Goal: Transaction & Acquisition: Purchase product/service

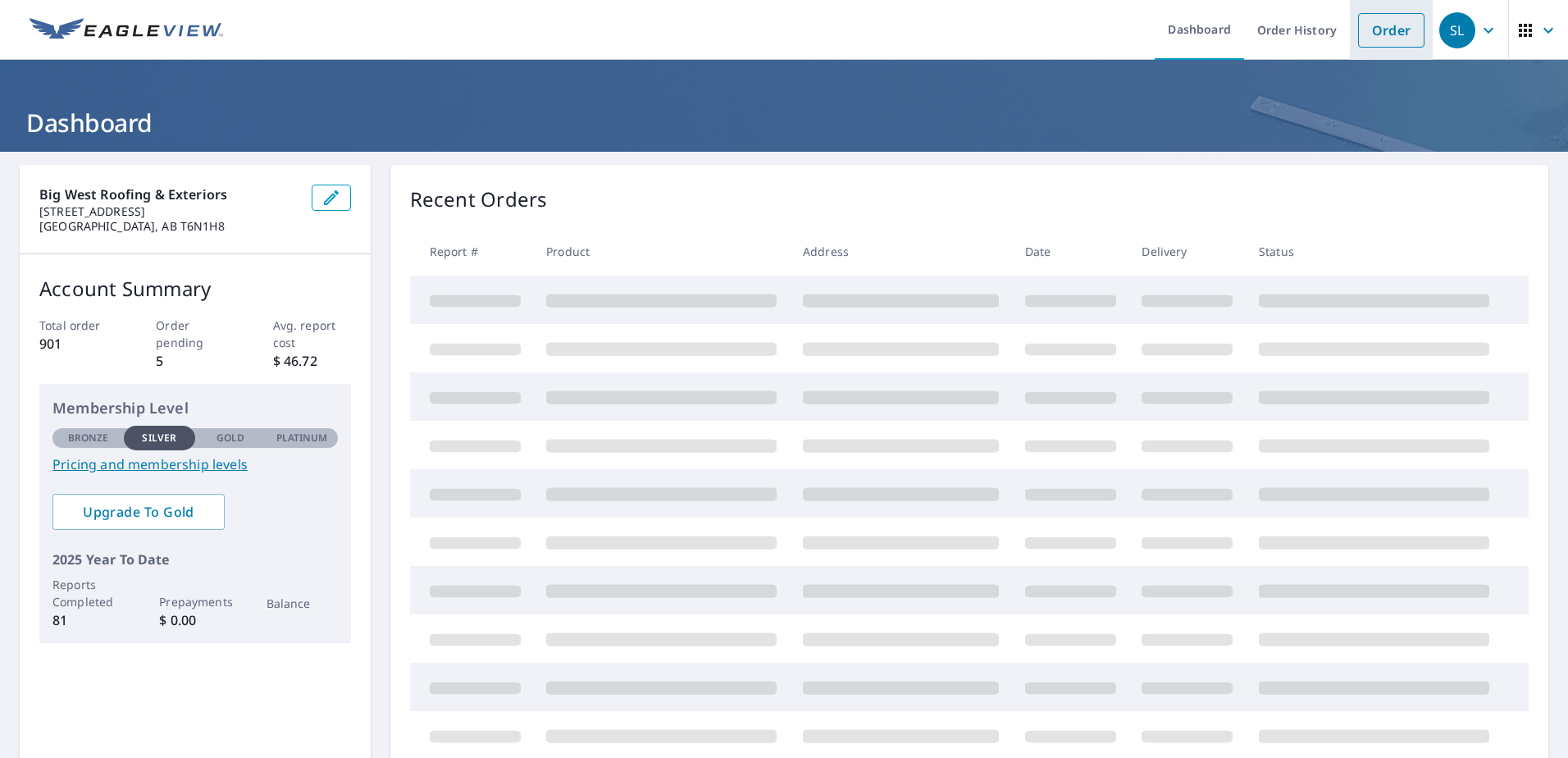
click at [1368, 28] on link "Order" at bounding box center [1391, 30] width 66 height 34
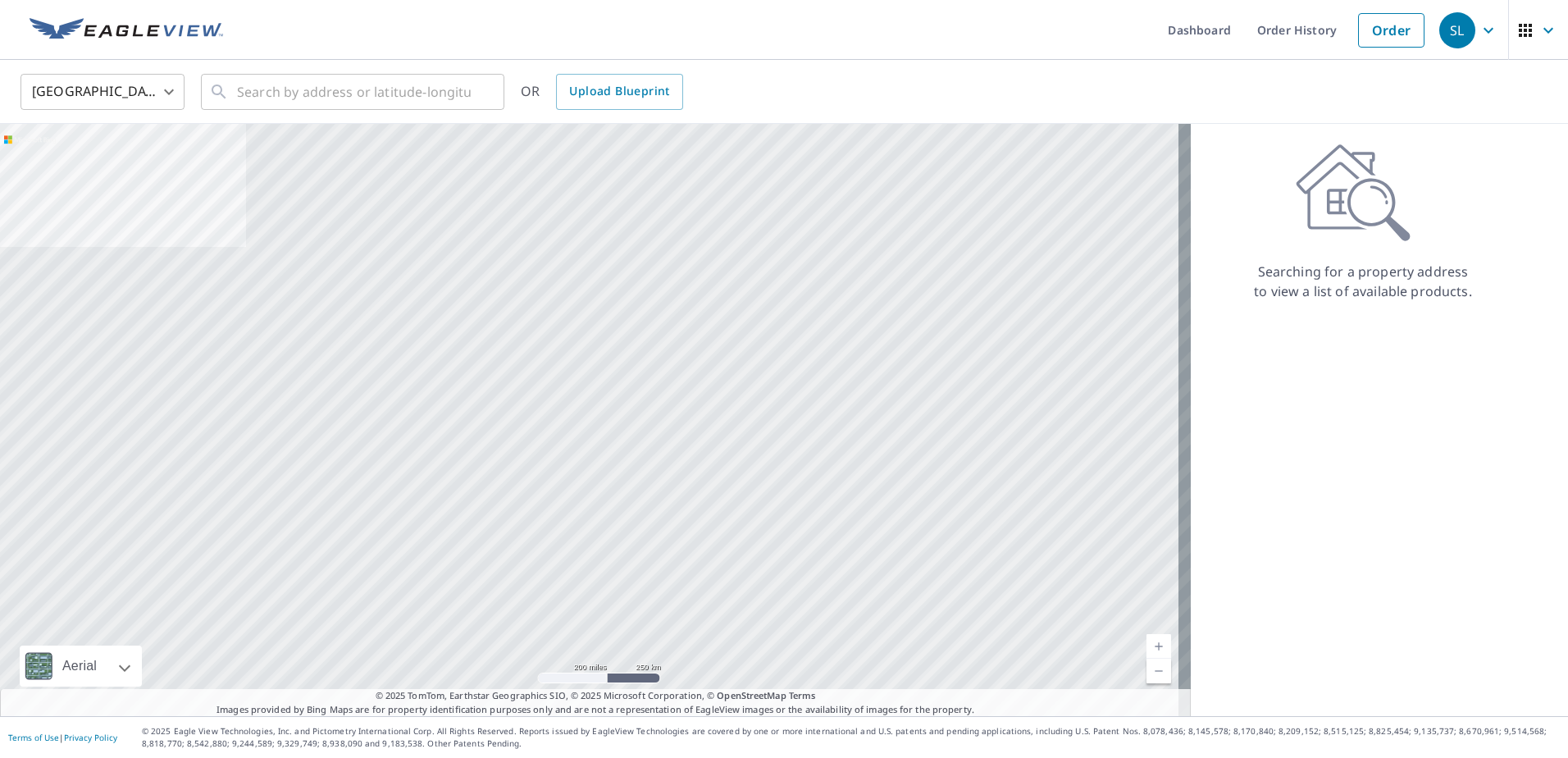
click at [169, 94] on body "SL SL Dashboard Order History Order SL United States US ​ ​ OR Upload Blueprint…" at bounding box center [784, 379] width 1568 height 758
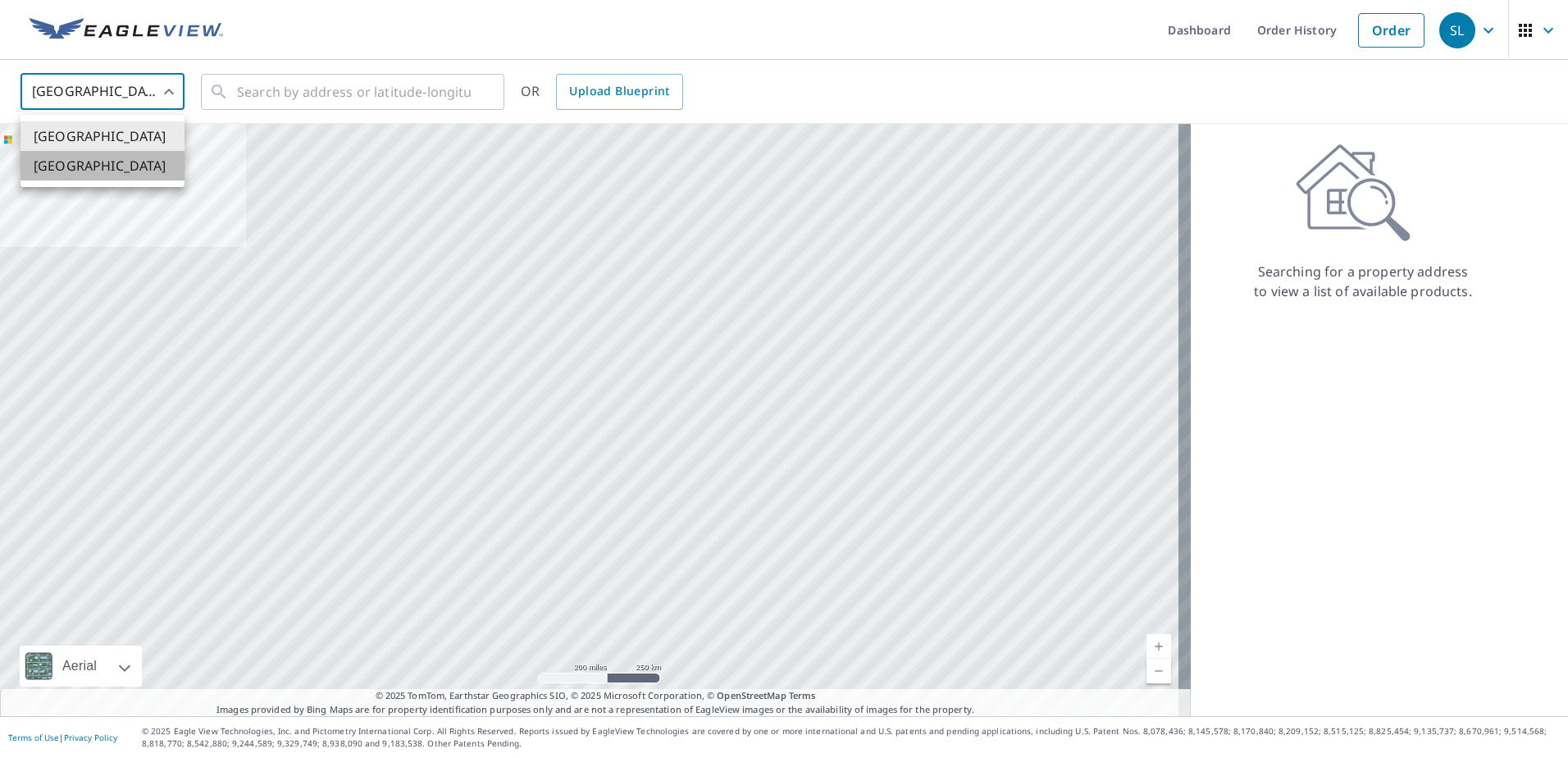
click at [115, 160] on li "[GEOGRAPHIC_DATA]" at bounding box center [103, 166] width 164 height 30
type input "CA"
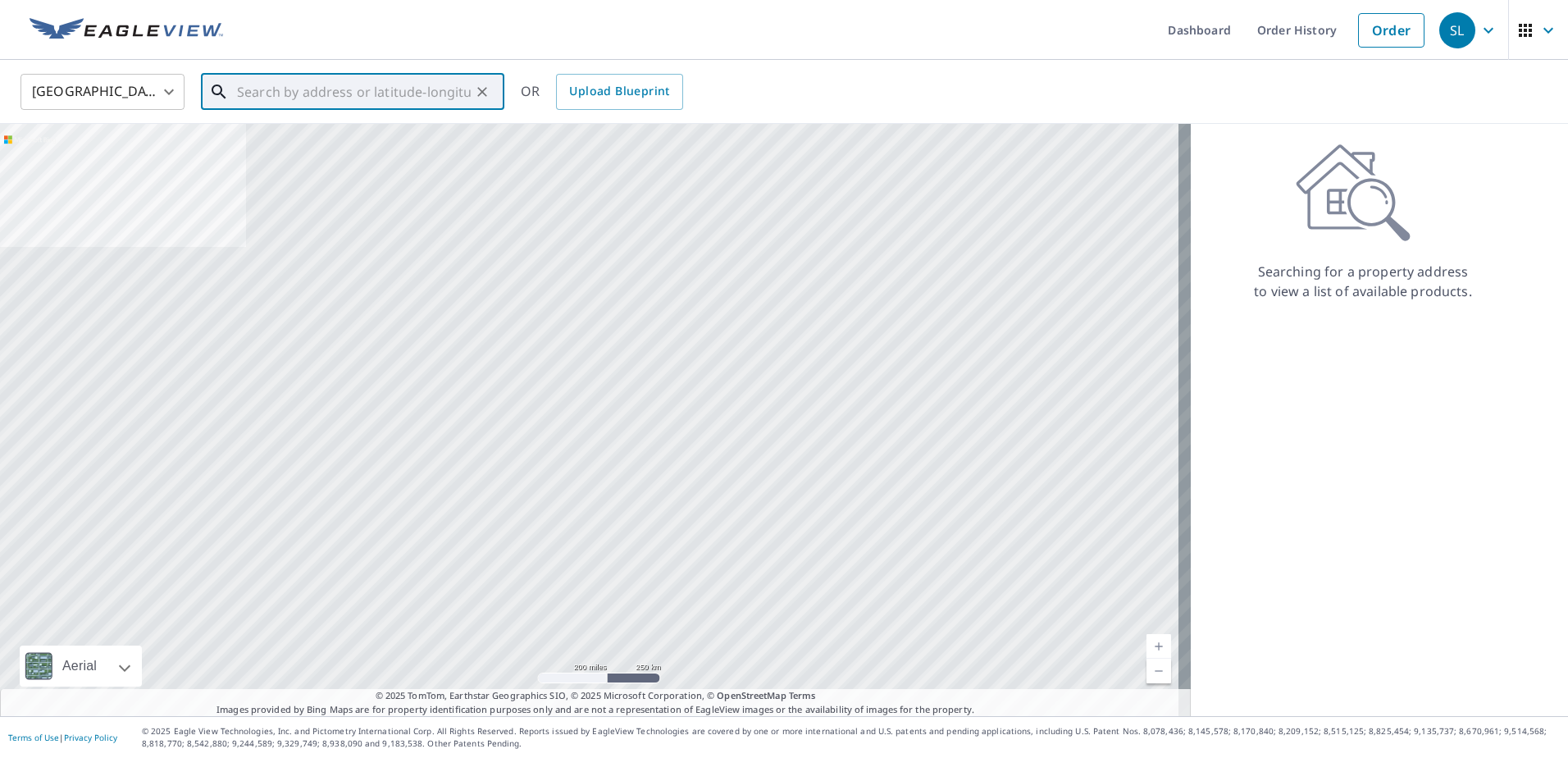
click at [323, 84] on input "text" at bounding box center [354, 92] width 234 height 46
paste input "[STREET_ADDRESS]"
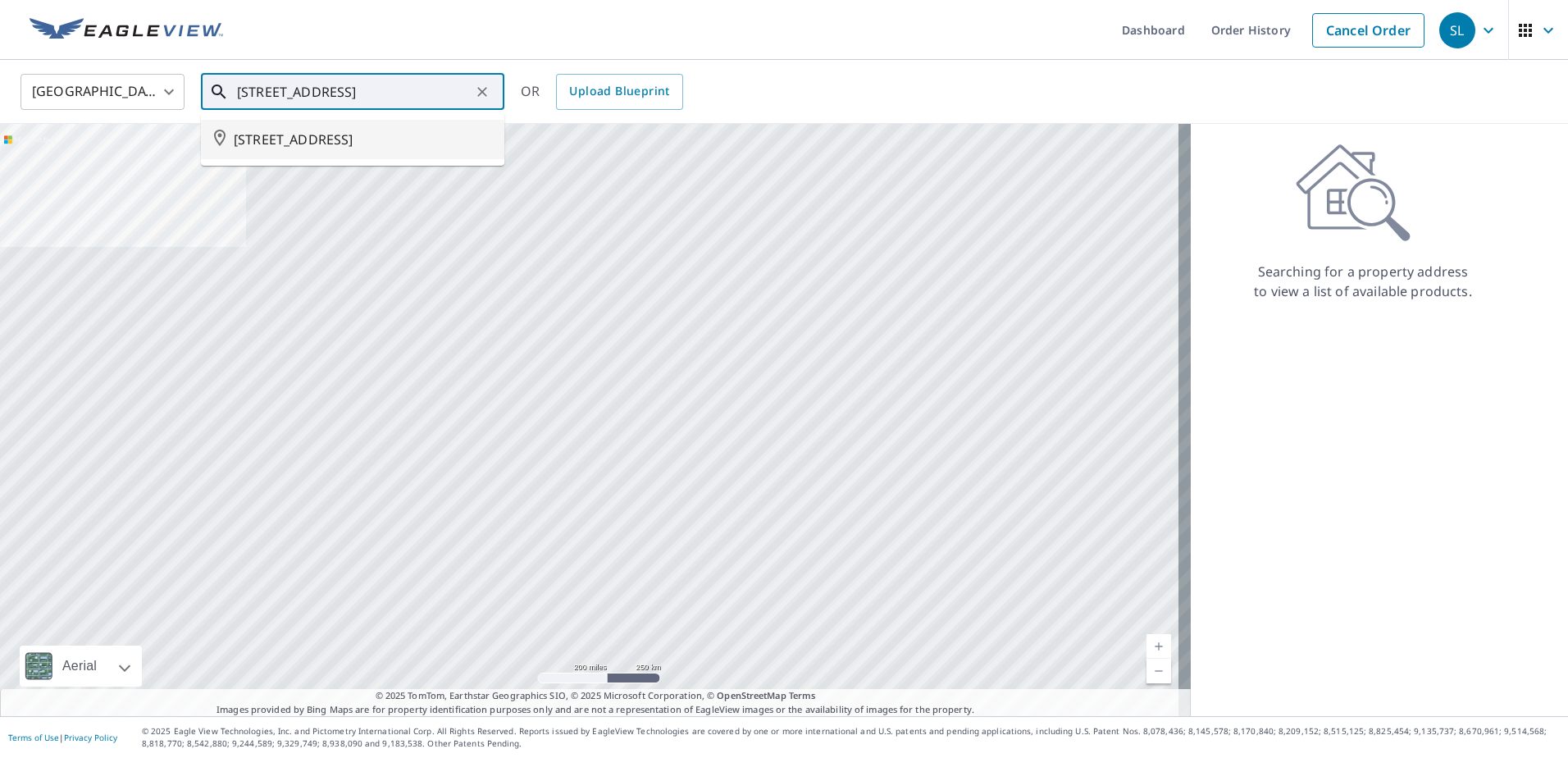
click at [355, 139] on span "[STREET_ADDRESS]" at bounding box center [363, 140] width 258 height 20
type input "[STREET_ADDRESS]"
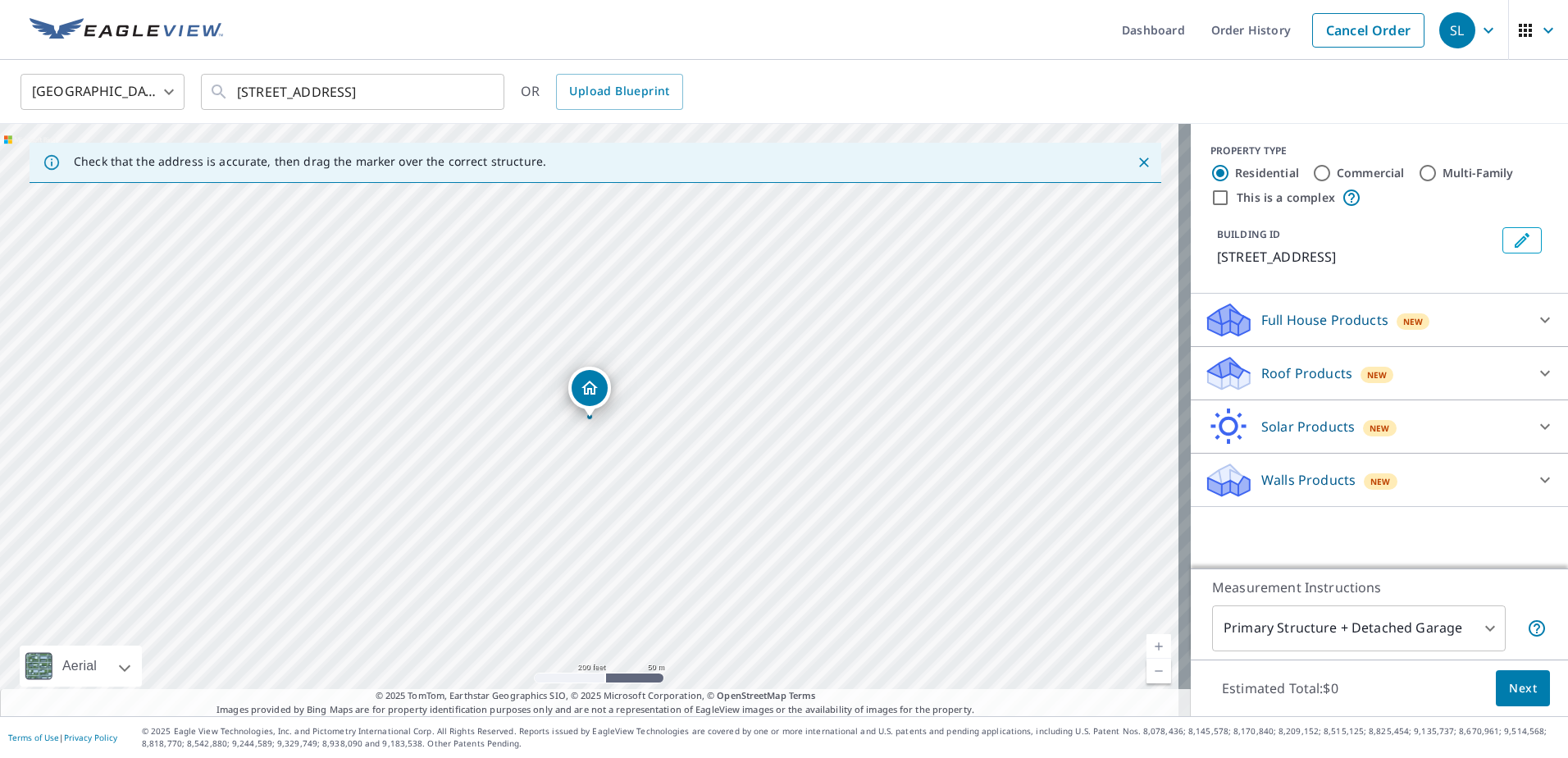
click at [1406, 371] on div "Roof Products New" at bounding box center [1364, 374] width 322 height 39
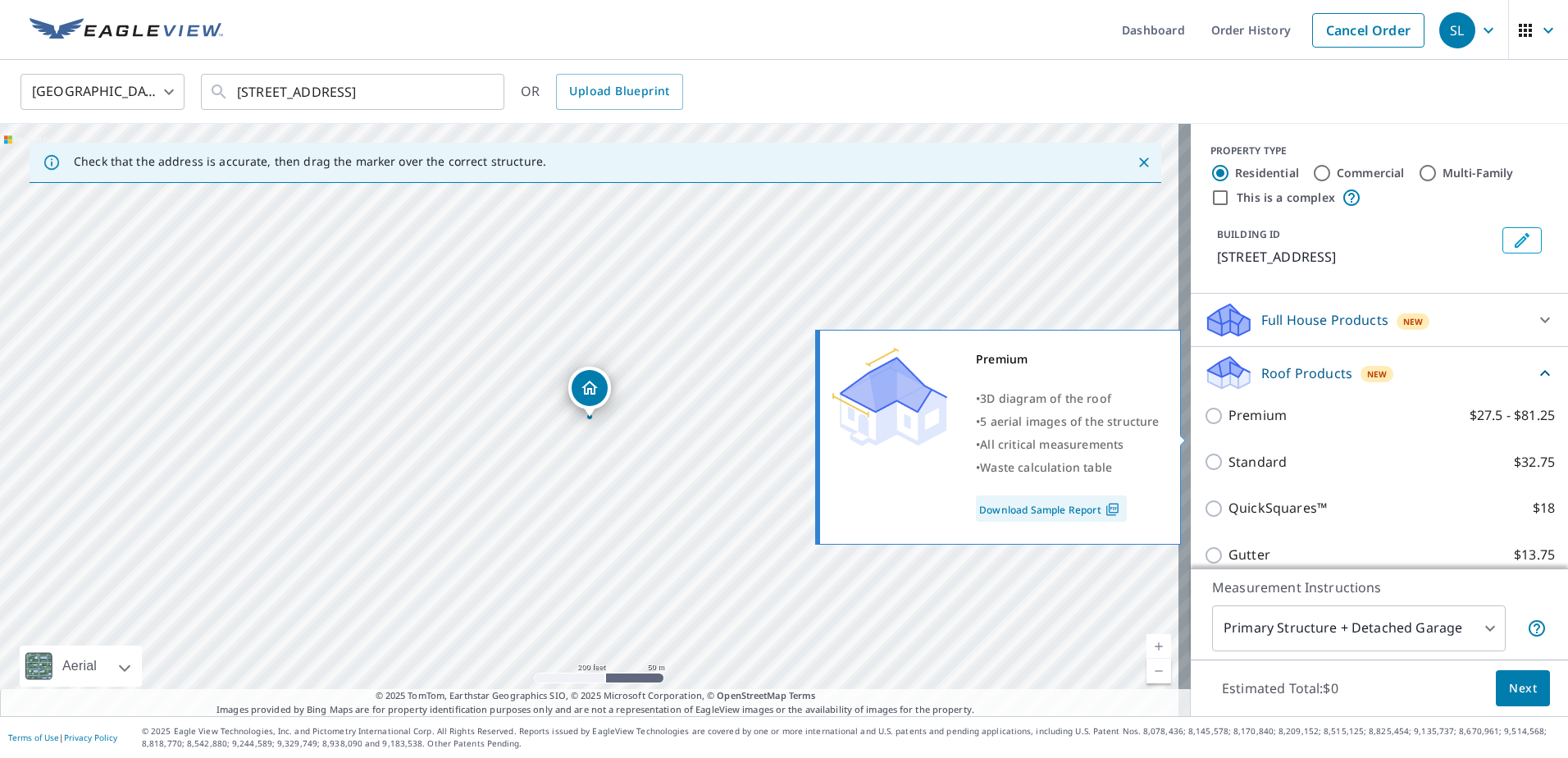
click at [1240, 425] on p "Premium" at bounding box center [1257, 415] width 58 height 21
click at [1228, 425] on input "Premium $27.5 - $81.25" at bounding box center [1216, 416] width 25 height 20
checkbox input "true"
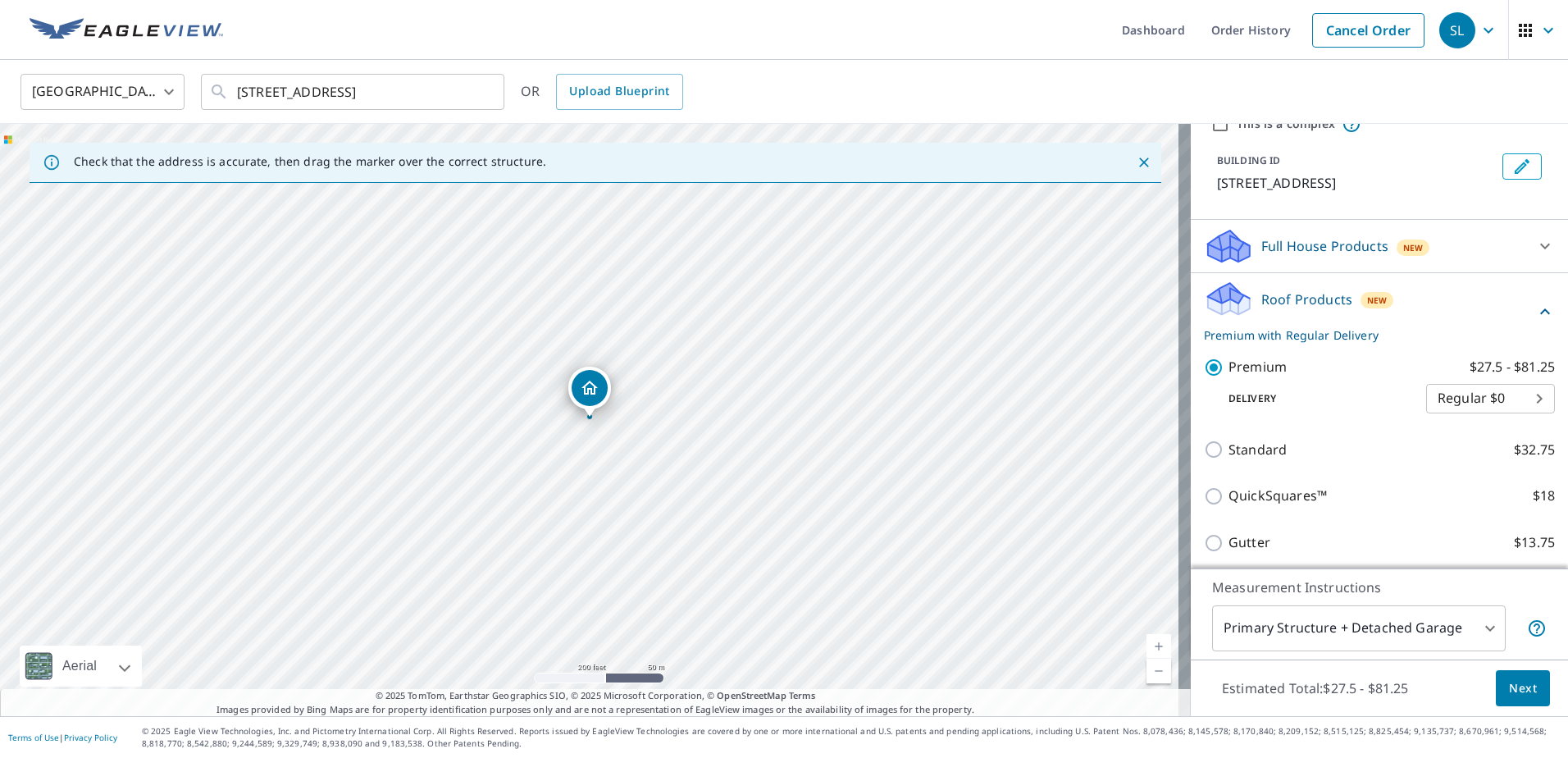
scroll to position [164, 0]
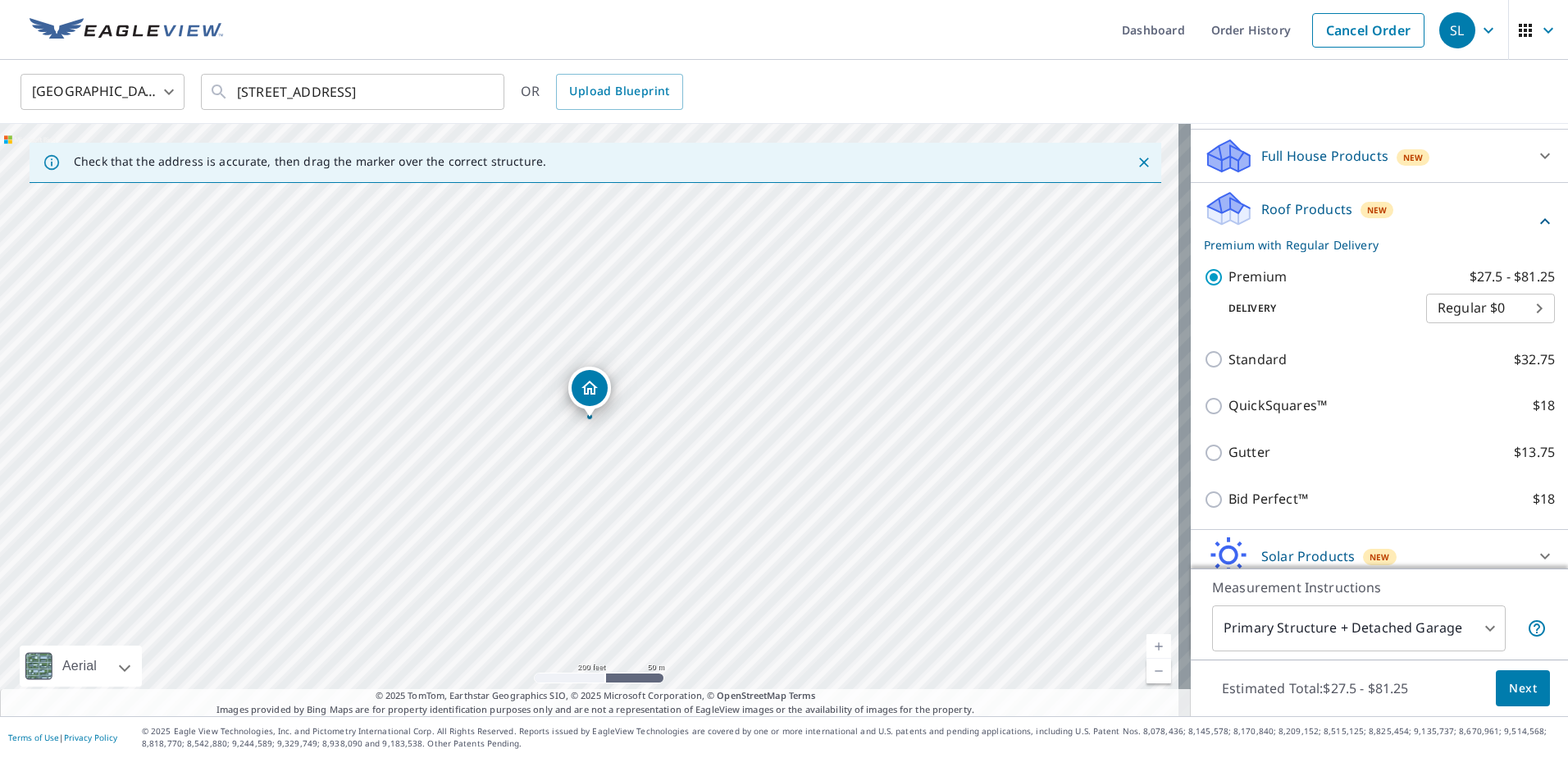
click at [1507, 333] on body "SL SL Dashboard Order History Cancel Order SL Canada [GEOGRAPHIC_DATA] ​ [STREE…" at bounding box center [784, 379] width 1568 height 758
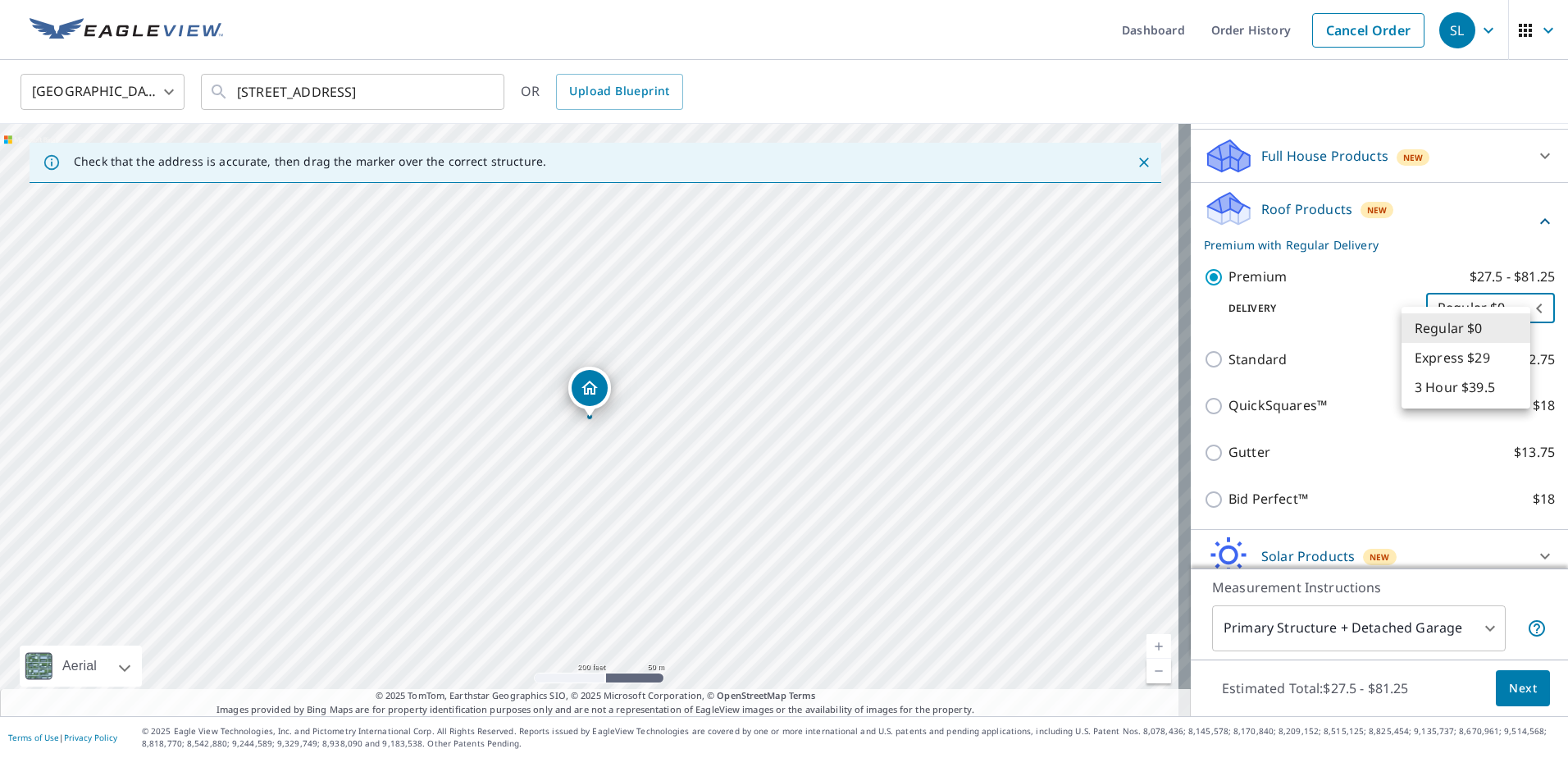
click at [1456, 391] on li "3 Hour $39.5" at bounding box center [1465, 387] width 129 height 30
type input "7"
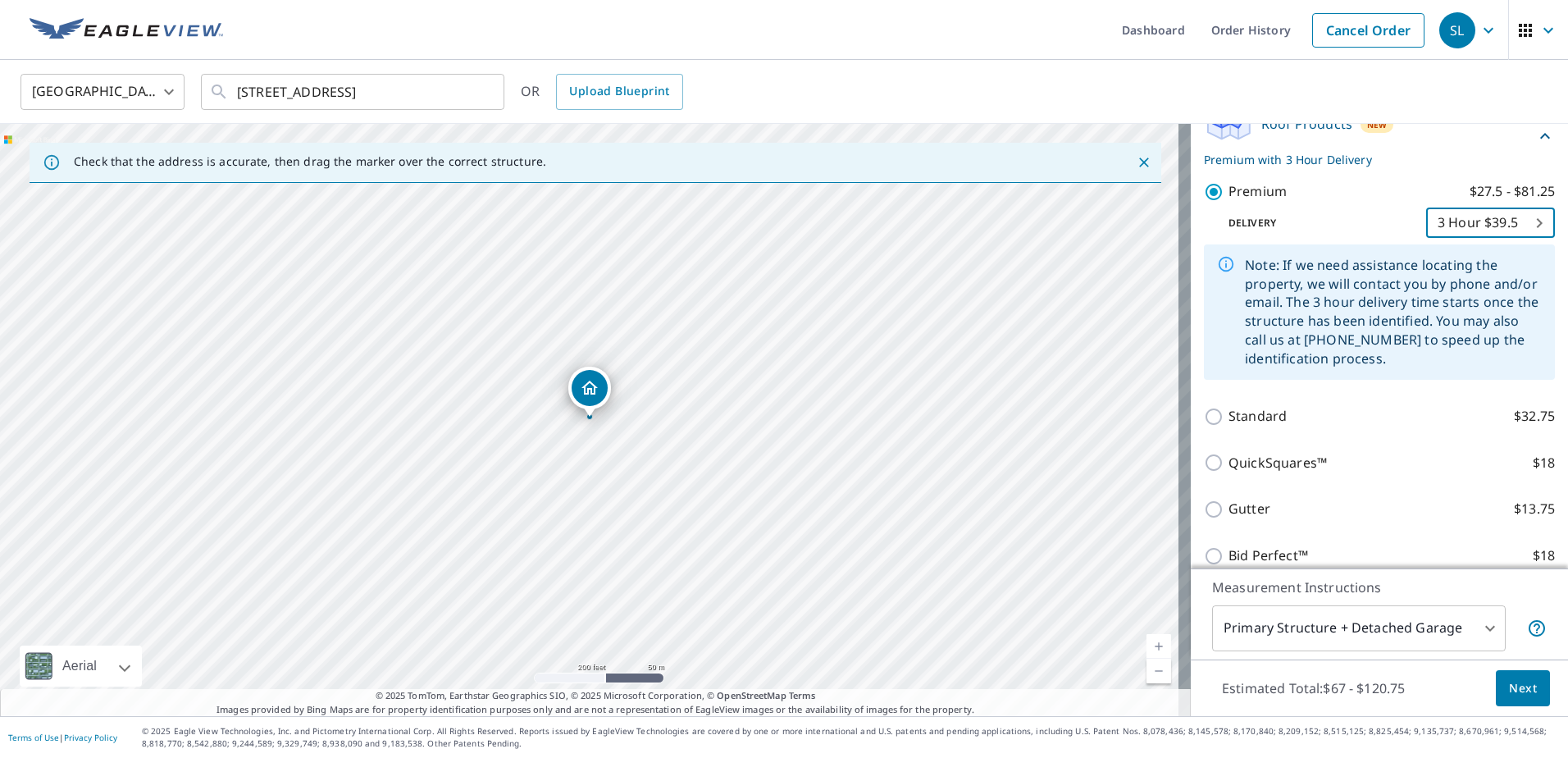
scroll to position [328, 0]
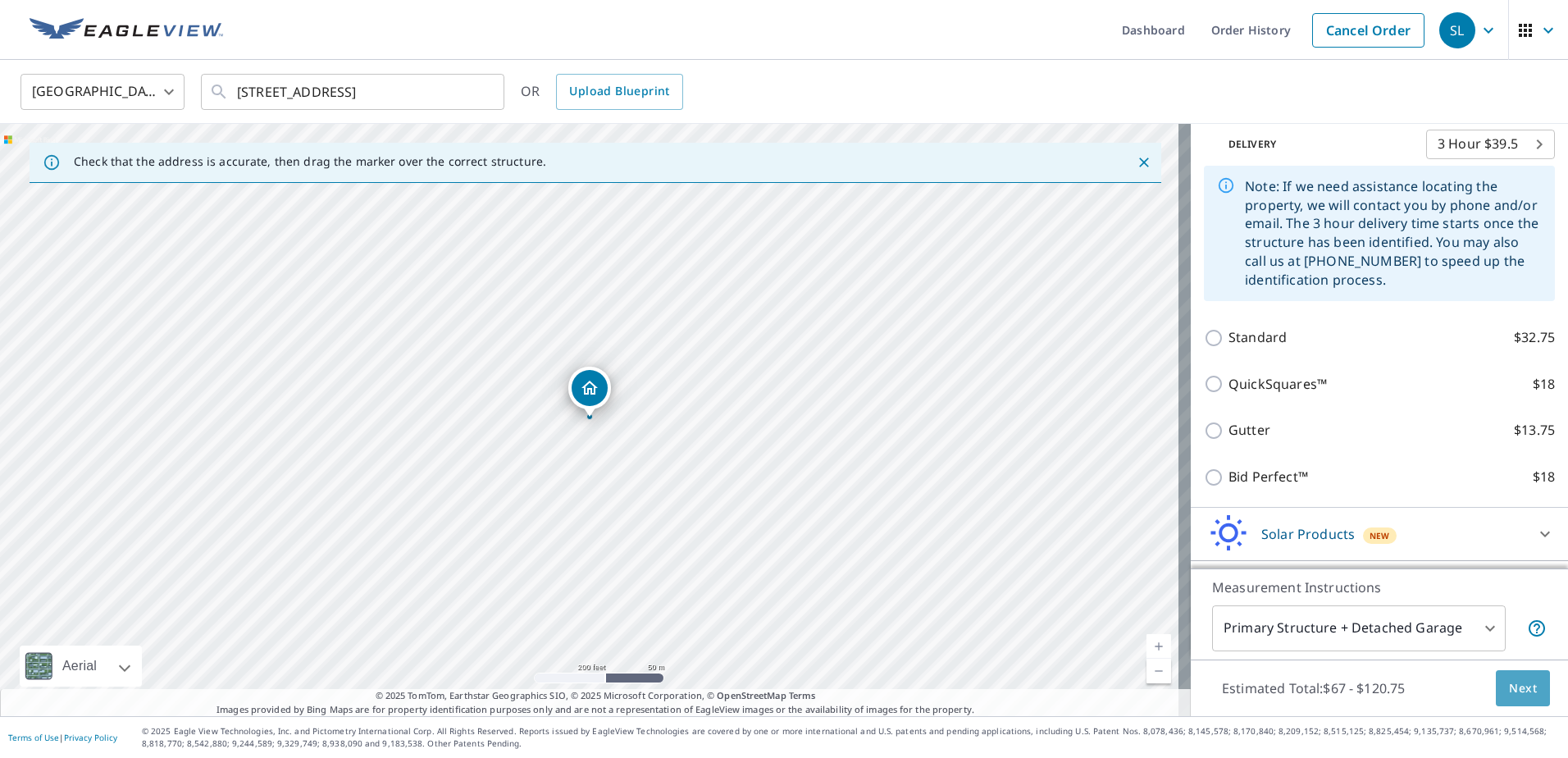
click at [1523, 691] on span "Next" at bounding box center [1523, 688] width 28 height 21
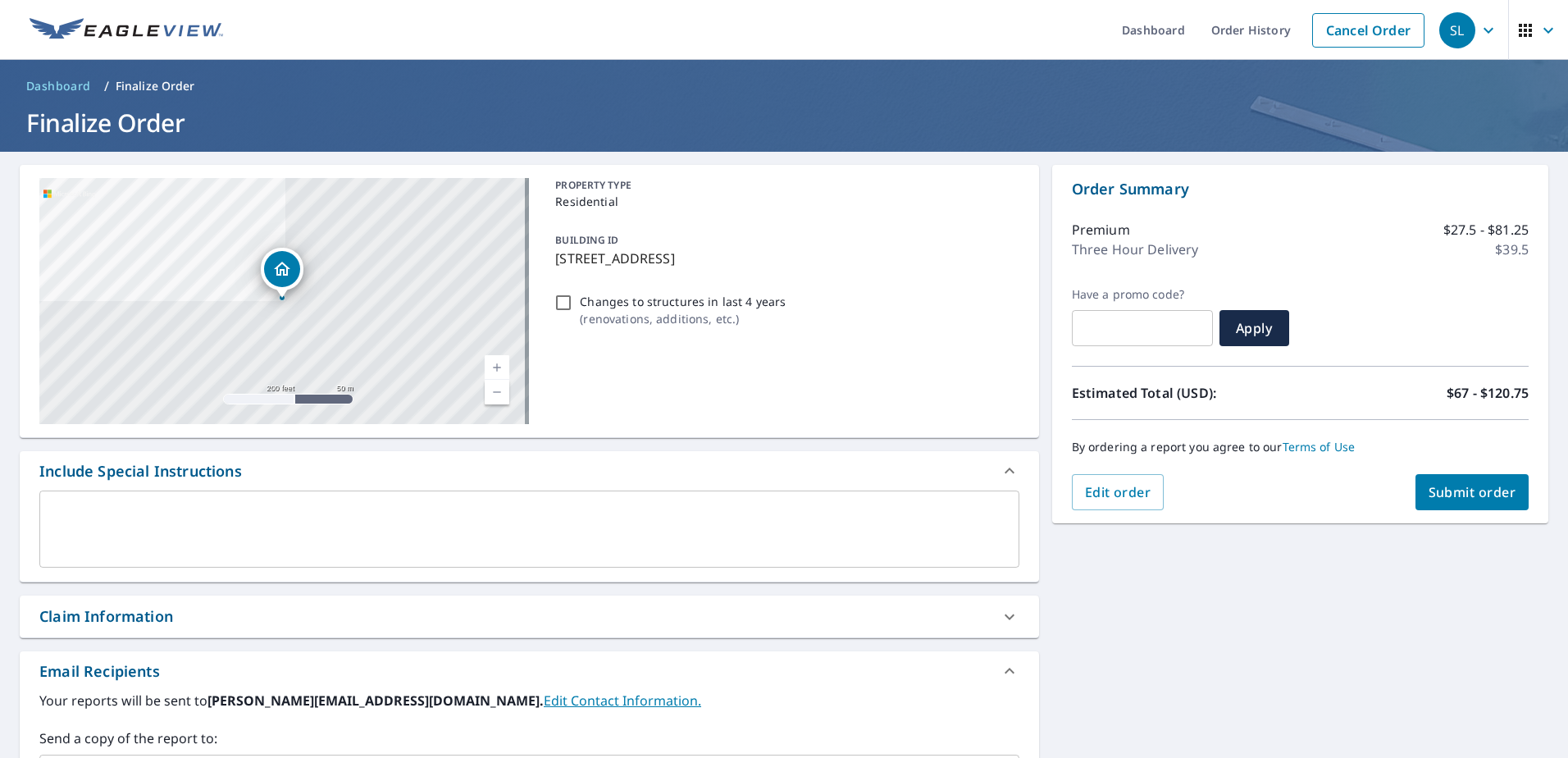
click at [1473, 498] on span "Submit order" at bounding box center [1472, 492] width 88 height 18
